Goal: Check status: Check status

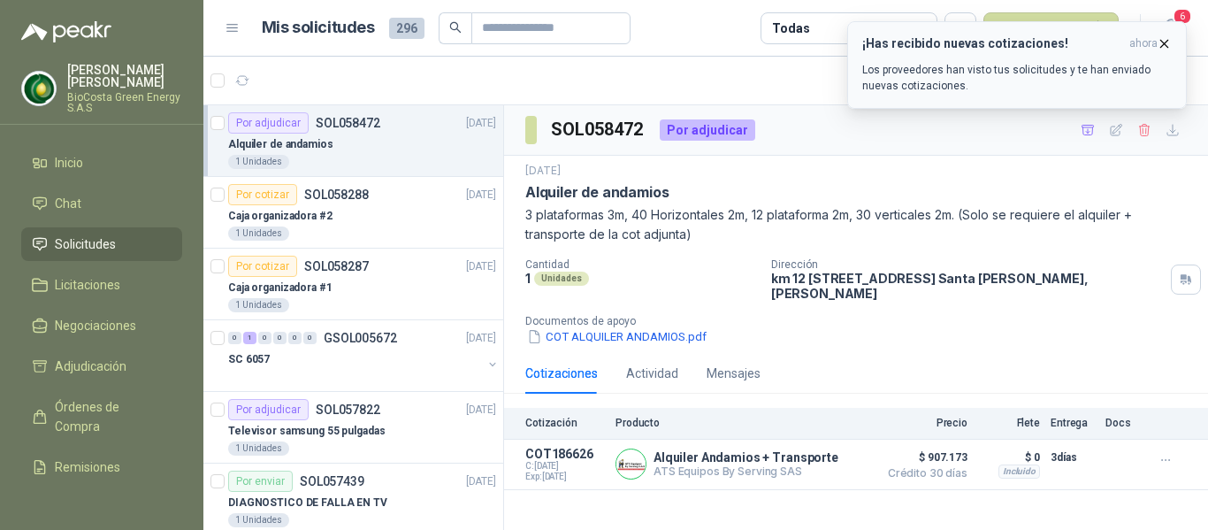
click at [1034, 78] on p "Los proveedores han visto tus solicitudes y te han enviado nuevas cotizaciones." at bounding box center [1016, 78] width 309 height 32
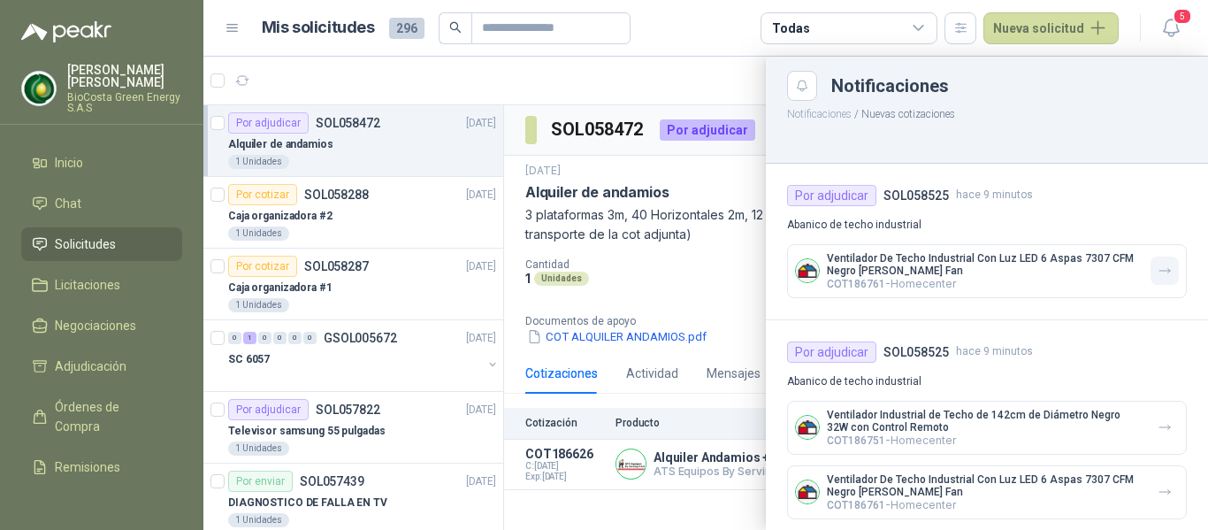
click at [1150, 278] on button "button" at bounding box center [1164, 270] width 28 height 28
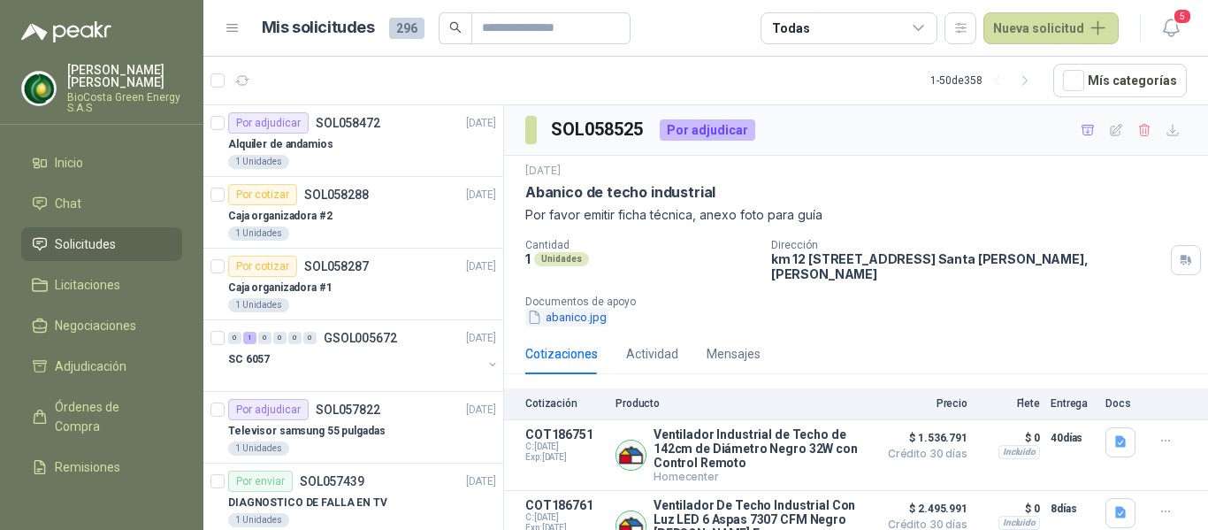
click at [573, 318] on button "abanico.jpg" at bounding box center [566, 317] width 83 height 19
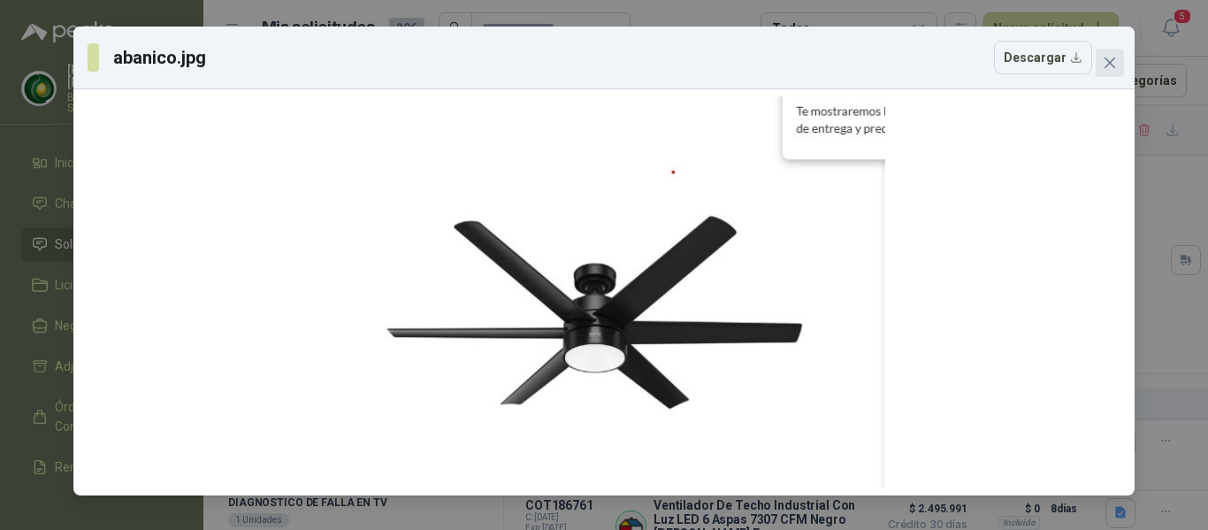
click at [1106, 60] on icon "close" at bounding box center [1109, 62] width 11 height 11
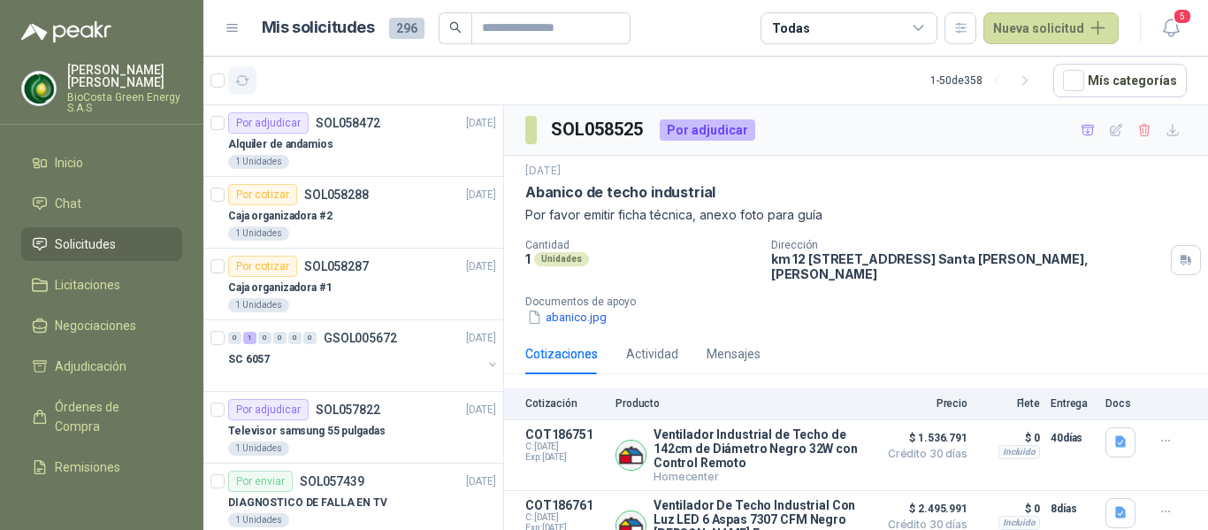
click at [236, 91] on button "button" at bounding box center [242, 80] width 28 height 28
